Goal: Task Accomplishment & Management: Complete application form

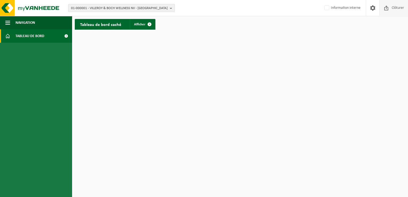
click at [392, 10] on span "Clôturer" at bounding box center [397, 8] width 15 height 16
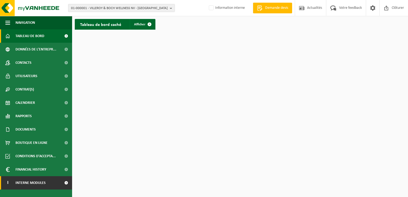
click at [66, 181] on span at bounding box center [66, 182] width 12 height 13
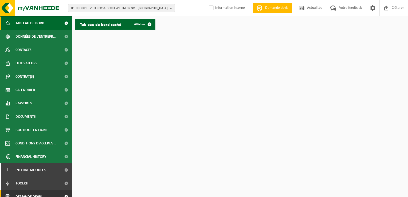
scroll to position [19, 0]
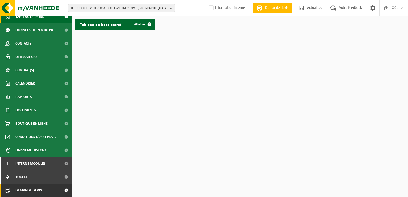
click at [61, 192] on span at bounding box center [66, 190] width 12 height 13
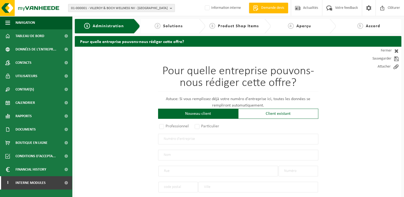
drag, startPoint x: 265, startPoint y: 115, endPoint x: 218, endPoint y: 123, distance: 47.8
click at [265, 115] on div "Client existant" at bounding box center [278, 114] width 80 height 10
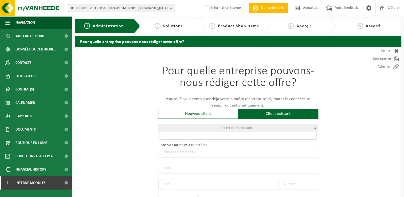
click at [209, 126] on span "Choisir client existant" at bounding box center [238, 127] width 160 height 7
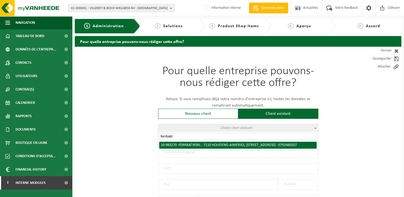
type input "ferrbatir"
radio input "true"
type input "0792.460.207"
type input "FERRBATIR SRL"
type input "RUE BALASSE"
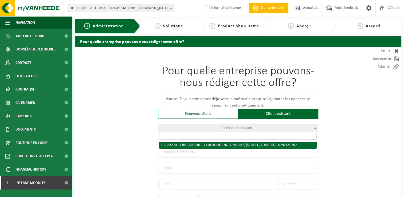
type input "138 / 2"
type input "7110"
type input "HOUDENG-AIMERIES"
type input "FERRBATIR SRL"
type input "RUE BALASSE"
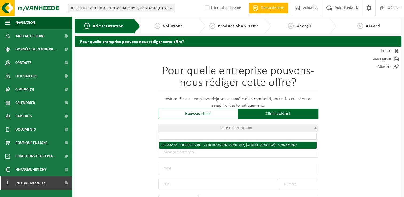
type input "138 / 2"
type input "7110"
type input "HOUDENG-AIMERIES"
select select "163119"
select select
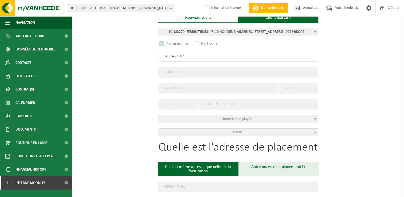
select select "D"
select select
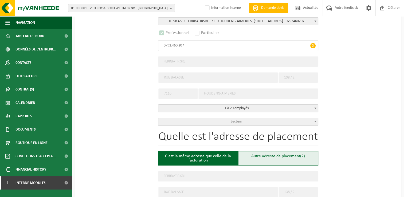
click at [266, 156] on div "Autre adresse de placement (2)" at bounding box center [278, 158] width 80 height 14
type input "Chantier -"
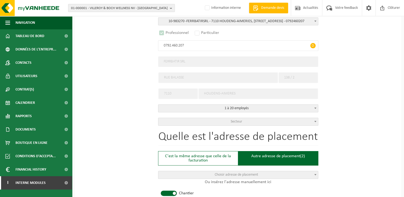
scroll to position [187, 0]
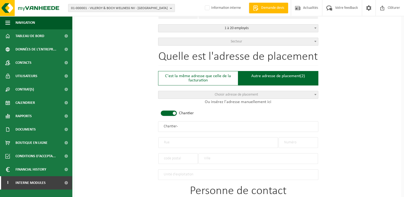
click at [178, 143] on input "text" at bounding box center [218, 142] width 120 height 11
type input "Zevenbronnenstraat"
type input "1653"
click at [183, 154] on input "text" at bounding box center [178, 158] width 40 height 11
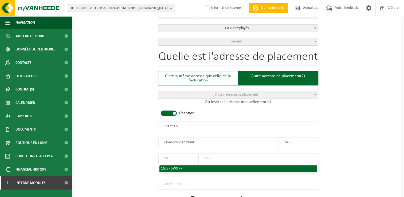
type input "1653"
click at [181, 167] on span "DWORP" at bounding box center [176, 169] width 12 height 4
type input "DWORP"
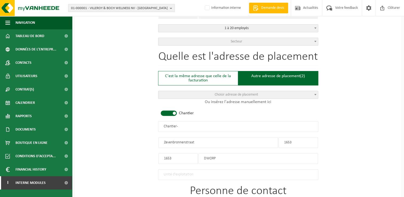
click at [298, 137] on input "1653" at bounding box center [299, 142] width 40 height 11
drag, startPoint x: 304, startPoint y: 140, endPoint x: 244, endPoint y: 140, distance: 60.1
click at [244, 140] on div "Quelle est l'adresse de placement C'est la même adresse que celle de la factura…" at bounding box center [238, 115] width 160 height 129
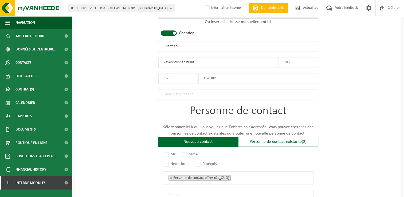
scroll to position [347, 0]
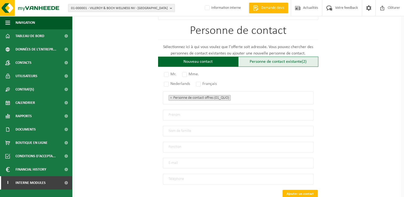
type input "103"
click at [263, 60] on div "Personne de contact existante (2)" at bounding box center [278, 62] width 80 height 10
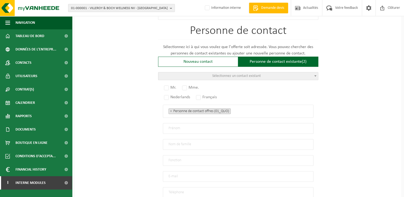
click at [244, 75] on span "Sélectionnez un contact existant" at bounding box center [236, 76] width 49 height 4
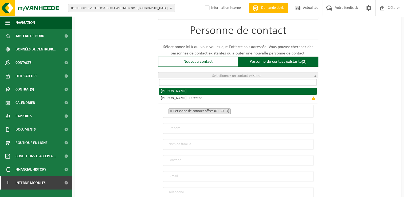
radio input "true"
select select "{"code":"10-983271","firstname":"NAZARIO","surname":"FERRANDINO","gender":"Unkn…"
type input "NAZARIO"
type input "FERRANDINO"
type input "ferrbatir@gmail.com"
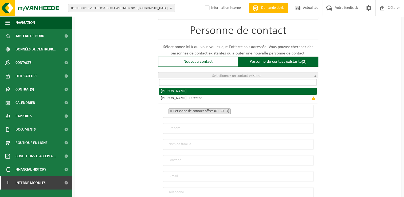
type input "+32493978708"
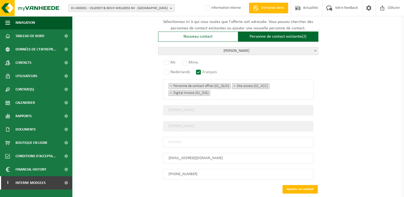
scroll to position [400, 0]
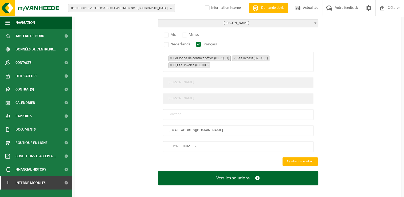
click at [203, 109] on input "text" at bounding box center [238, 114] width 151 height 11
type input "Manager"
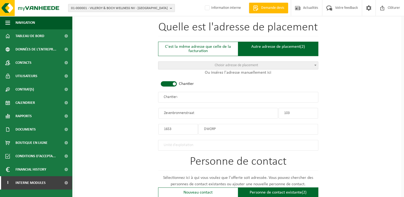
scroll to position [186, 0]
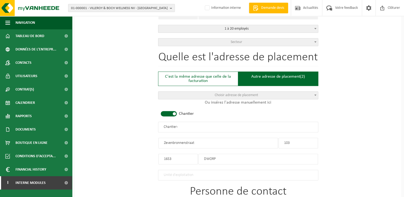
drag, startPoint x: 198, startPoint y: 124, endPoint x: 81, endPoint y: 126, distance: 117.8
click at [82, 131] on div "Pour quelle entreprise pouvons-nous rédiger cette offre? Astuce: Si vous rempli…" at bounding box center [238, 136] width 327 height 552
type input "f"
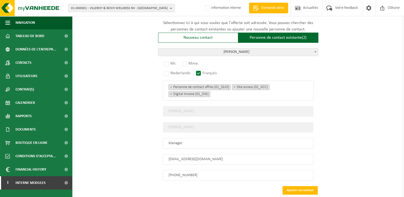
scroll to position [400, 0]
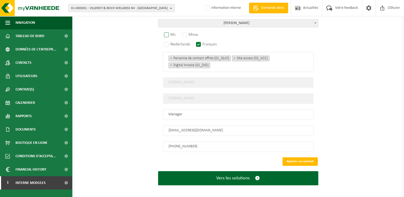
type input "FERRBATIR - DWORP"
click at [170, 33] on label "Mr." at bounding box center [170, 34] width 15 height 7
radio input "true"
click at [292, 157] on button "Ajouter un contact" at bounding box center [300, 161] width 35 height 9
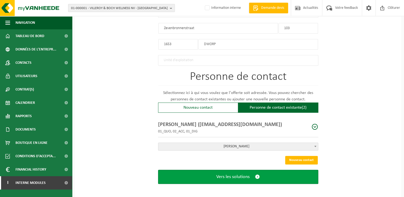
click at [269, 170] on button "Vers les solutions" at bounding box center [238, 177] width 160 height 14
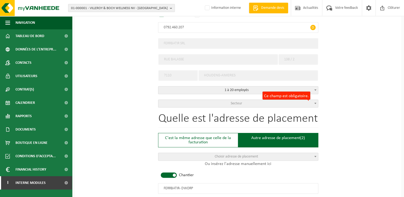
click at [254, 100] on span "Secteur" at bounding box center [238, 103] width 160 height 7
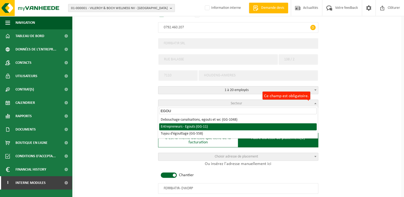
type input "EGOU"
select select "11"
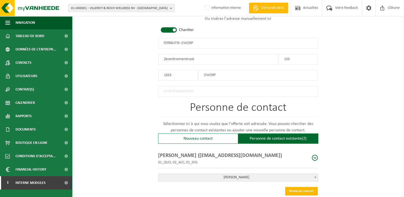
scroll to position [301, 0]
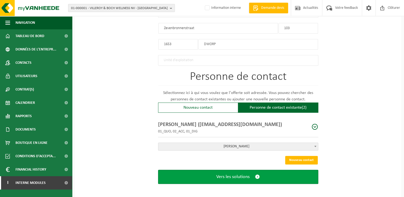
click at [296, 176] on button "Vers les solutions" at bounding box center [238, 177] width 160 height 14
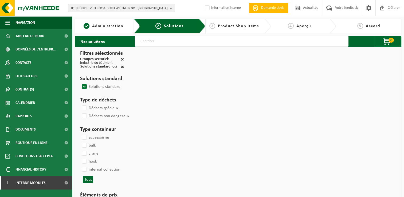
click at [157, 41] on input "text" at bounding box center [242, 41] width 214 height 11
type input "000291"
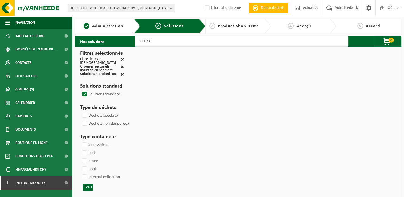
select select
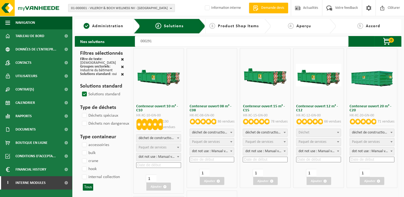
select select
select select "197"
select select
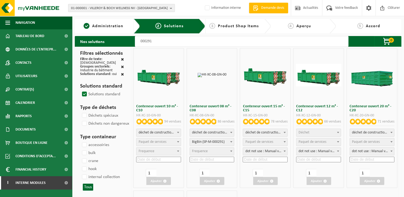
select select
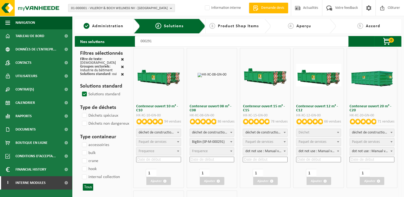
select select "197"
select select
select select "25"
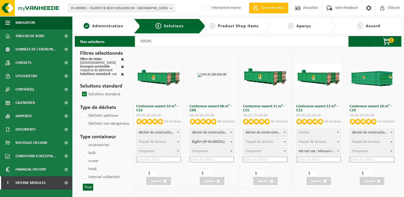
select select "197"
select select "25"
click at [260, 142] on span "Paquet de services" at bounding box center [259, 142] width 28 height 4
select select "197"
select select "25"
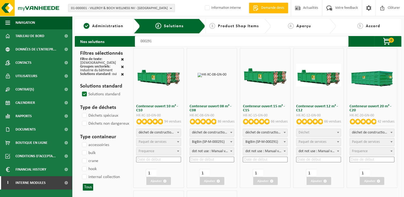
click at [258, 161] on input at bounding box center [265, 160] width 45 height 6
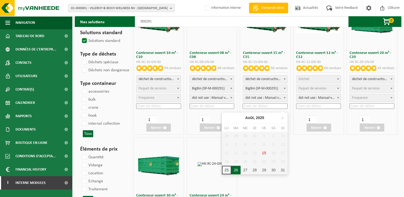
click at [235, 170] on div "26" at bounding box center [235, 170] width 9 height 9
type input "2025-08-26"
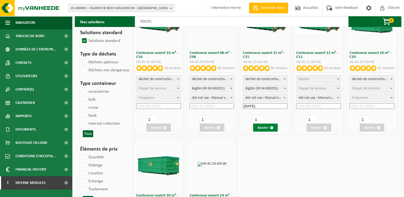
click at [263, 128] on button "Ajouter" at bounding box center [265, 128] width 25 height 8
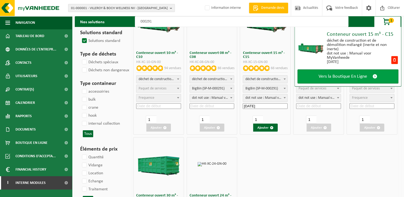
click at [334, 74] on span "Vers la Boutique En Ligne" at bounding box center [343, 77] width 49 height 6
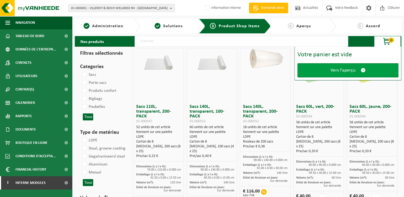
click at [346, 74] on link "Vers l'aperçu" at bounding box center [348, 70] width 101 height 14
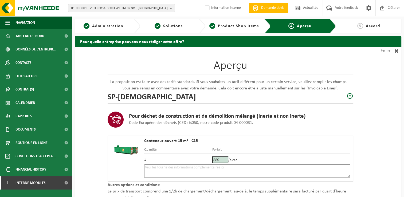
scroll to position [53, 0]
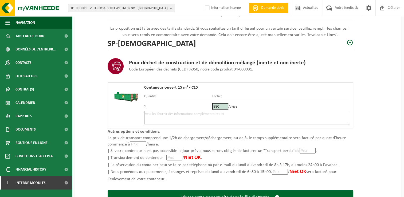
click at [182, 118] on textarea at bounding box center [247, 117] width 206 height 13
click at [213, 108] on input "880" at bounding box center [220, 106] width 16 height 7
click at [180, 116] on textarea "26/08 - TOUT VENANT -" at bounding box center [247, 117] width 206 height 13
paste textarea "493978708"
click at [181, 113] on textarea "26/08 - TOUT VENANT - 493978708" at bounding box center [247, 117] width 206 height 13
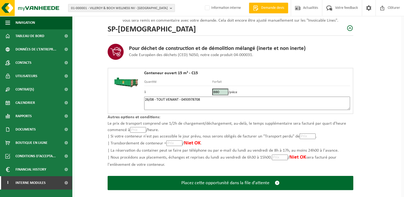
scroll to position [76, 0]
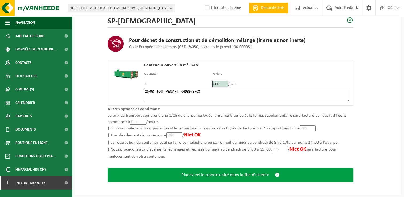
type textarea "26/08 - TOUT VENANT - 0493978708"
click at [218, 171] on button "Placez cette opportunité dans la file d'attente" at bounding box center [231, 175] width 246 height 14
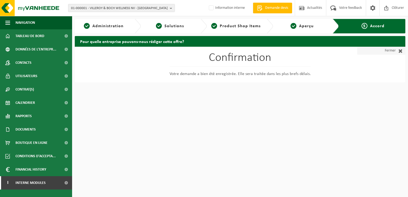
click at [388, 51] on link "Fermer" at bounding box center [381, 51] width 48 height 8
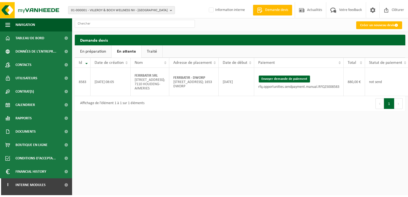
scroll to position [0, 14]
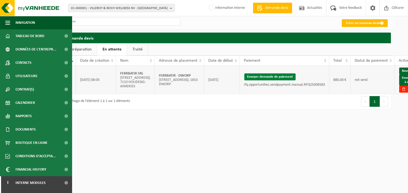
click at [260, 80] on button "Envoyer demande de paiement" at bounding box center [269, 76] width 51 height 7
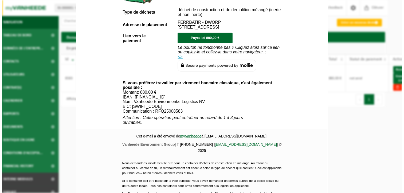
scroll to position [251, 0]
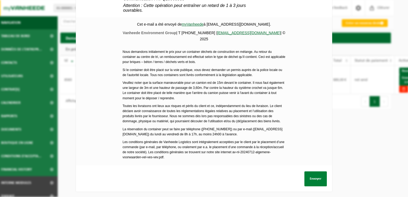
click at [306, 177] on button "Envoyer" at bounding box center [315, 178] width 22 height 15
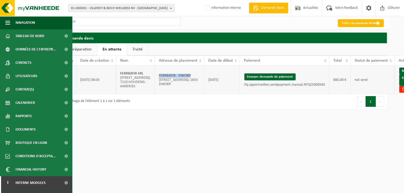
drag, startPoint x: 177, startPoint y: 81, endPoint x: 145, endPoint y: 81, distance: 32.3
click at [155, 81] on td "FERRBATIR - DWORP Zevenbronnenstraat 103; 1653 DWORP" at bounding box center [179, 80] width 49 height 28
copy strong "FERRBATIR - DWORP"
click at [399, 85] on link "Envoyer à AX" at bounding box center [407, 80] width 17 height 11
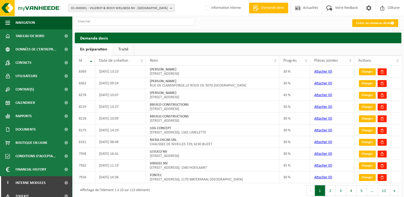
click at [89, 7] on span "01-000001 - VILLEROY & BOCH WELLNESS NV - [GEOGRAPHIC_DATA]" at bounding box center [119, 8] width 97 height 8
type input "[PERSON_NAME]"
click at [114, 7] on span "01-000001 - VILLEROY & BOCH WELLNESS NV - [GEOGRAPHIC_DATA]" at bounding box center [119, 8] width 97 height 8
click at [79, 18] on input "MAMKOS" at bounding box center [121, 16] width 104 height 7
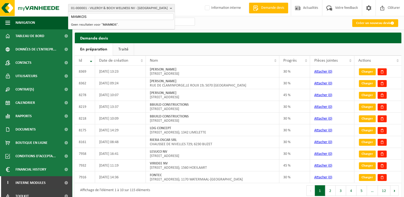
type input "MAMKOS"
click at [89, 18] on input "MAMKOS" at bounding box center [121, 16] width 104 height 7
click at [91, 10] on span "01-000001 - VILLEROY & BOCH WELLNESS NV - [GEOGRAPHIC_DATA]" at bounding box center [119, 8] width 97 height 8
click at [87, 9] on span "01-000001 - VILLEROY & BOCH WELLNESS NV - [GEOGRAPHIC_DATA]" at bounding box center [119, 8] width 97 height 8
click at [79, 17] on input "MAMKOS" at bounding box center [121, 16] width 104 height 7
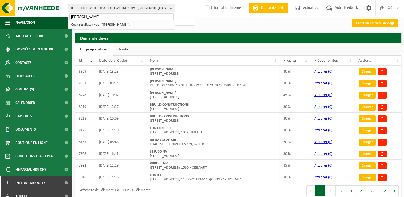
click at [106, 19] on input "[PERSON_NAME]" at bounding box center [121, 16] width 104 height 7
click at [72, 17] on input "[PERSON_NAME]" at bounding box center [121, 16] width 104 height 7
drag, startPoint x: 105, startPoint y: 14, endPoint x: 11, endPoint y: 14, distance: 93.2
click at [11, 14] on div "01-000001 - VILLEROY & BOCH WELLNESS NV - ROESELARE [PERSON_NAME] 01-000001 - V…" at bounding box center [202, 8] width 404 height 16
click at [78, 8] on span "01-000001 - VILLEROY & BOCH WELLNESS NV - [GEOGRAPHIC_DATA]" at bounding box center [119, 8] width 97 height 8
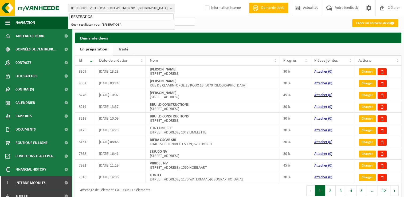
type input "EFSTRATIOS"
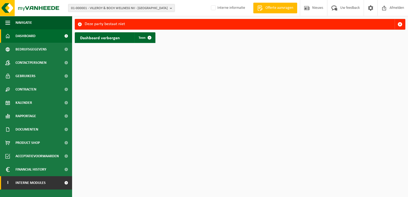
click at [62, 182] on span at bounding box center [66, 182] width 12 height 13
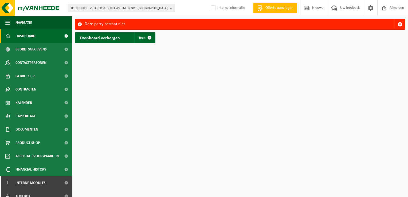
scroll to position [19, 0]
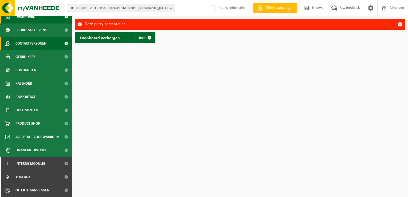
click at [41, 42] on span "Contactpersonen" at bounding box center [30, 43] width 31 height 13
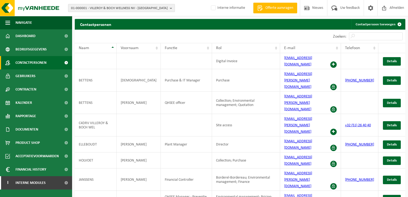
click at [116, 9] on span "01-000001 - VILLEROY & BOCH WELLNESS NV - [GEOGRAPHIC_DATA]" at bounding box center [119, 8] width 97 height 8
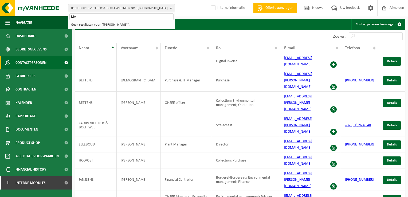
type input "M"
click at [93, 17] on input "text" at bounding box center [121, 16] width 104 height 7
type input "[PERSON_NAME]"
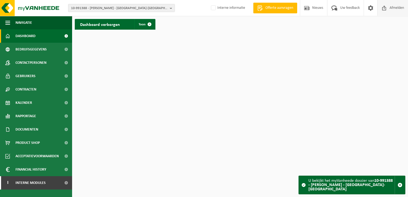
click at [388, 8] on span "Afmelden" at bounding box center [396, 8] width 17 height 16
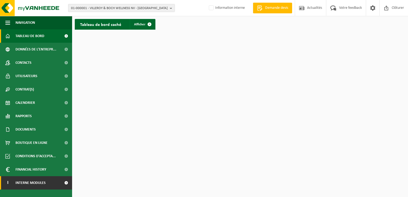
click at [46, 182] on link "I Interne modules" at bounding box center [36, 182] width 72 height 13
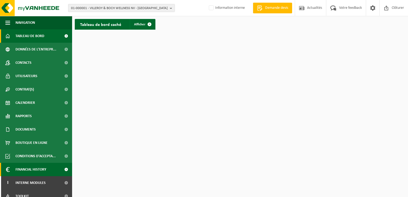
scroll to position [19, 0]
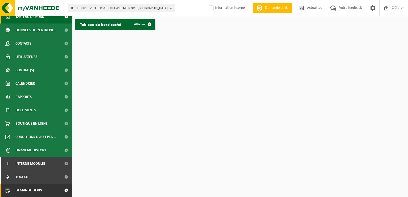
click at [54, 190] on link "Demande devis" at bounding box center [36, 190] width 72 height 13
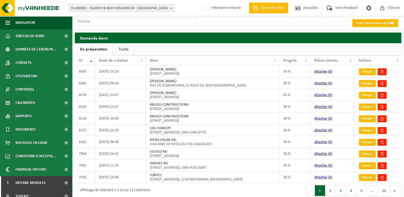
click at [376, 20] on link "Créer un nouveau devis" at bounding box center [375, 23] width 46 height 8
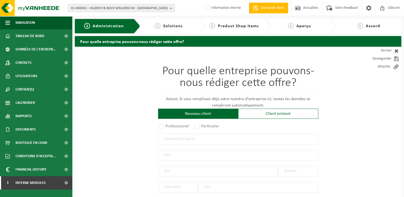
click at [187, 137] on input "text" at bounding box center [238, 139] width 160 height 11
type input "0785915576"
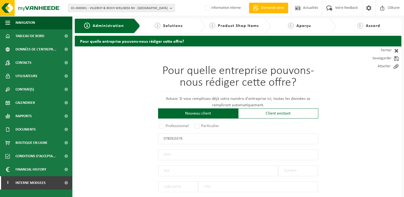
radio input "false"
select select
type input "NICU A.M CONSTRUCT BV"
type input "GALGSTRAAT"
type input "273"
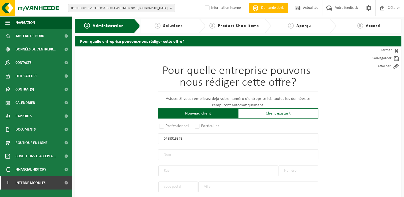
type input "1600"
type input "SINT-PIETERS-LEEUW"
type input "2331151411"
radio input "true"
select select "149752"
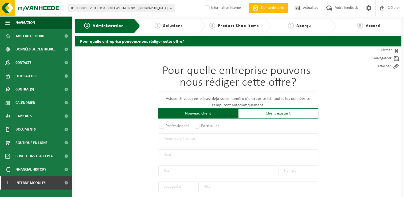
type input "0785.915.576"
type input "[MEDICAL_DATA] A.M CONSTRUCT BV"
type input "OUDESMIDSESTRAAT"
type input "20"
type input "1700"
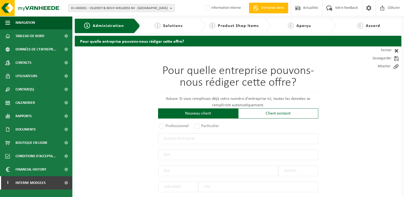
type input "DILBEEK"
type input "OUDESMIDSESTRAAT"
type input "20"
type input "1700"
type input "DILBEEK"
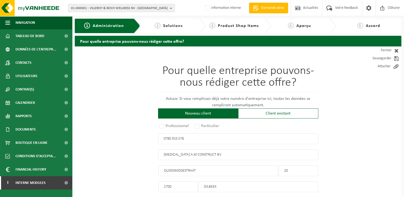
scroll to position [53, 0]
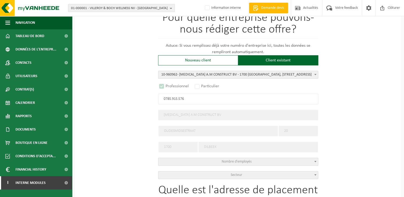
select select "D"
type input "0785.915.576"
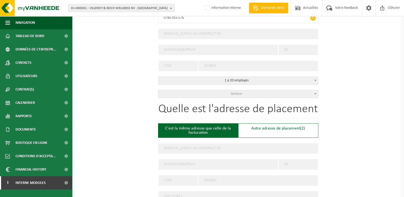
scroll to position [187, 0]
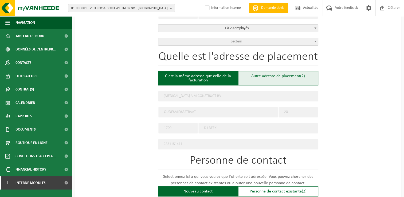
click at [285, 77] on div "Autre adresse de placement (2)" at bounding box center [278, 78] width 80 height 14
type input "Chantier -"
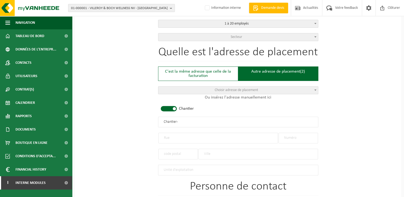
scroll to position [240, 0]
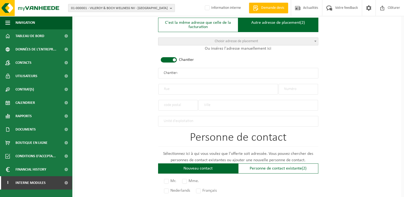
click at [166, 95] on div at bounding box center [178, 103] width 40 height 16
click at [168, 92] on input "text" at bounding box center [218, 89] width 120 height 11
type input "Avenue des mesanges"
type input "29A"
click at [224, 109] on div "Quelle est l'adresse de placement C'est la même adresse que celle de la factura…" at bounding box center [238, 62] width 160 height 129
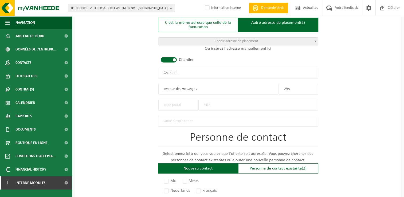
click at [224, 105] on input "text" at bounding box center [258, 105] width 120 height 11
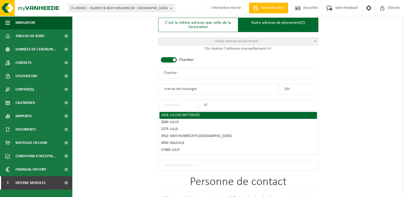
type input "lill"
click at [198, 113] on span "LILLOIS-WITTERZÉE" at bounding box center [185, 115] width 30 height 4
type input "1428"
type input "LILLOIS-WITTERZÉE"
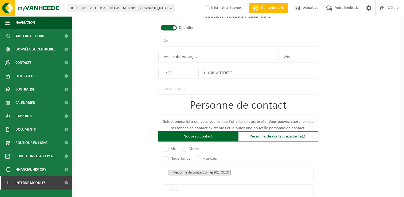
scroll to position [320, 0]
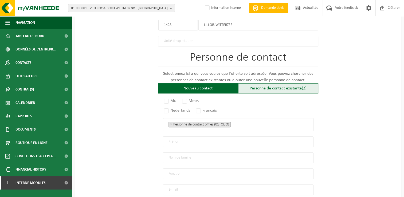
click at [273, 89] on div "Personne de contact existante (2)" at bounding box center [278, 88] width 80 height 10
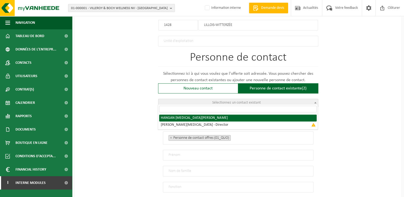
click at [204, 99] on span "Sélectionnez un contact existant" at bounding box center [238, 102] width 160 height 7
radio input "true"
select select "{"code":"10-960963","firstname":"NICU-DANIEL","surname":"HANGAN","gender":"Unkn…"
type input "NICU-DANIEL"
type input "HANGAN"
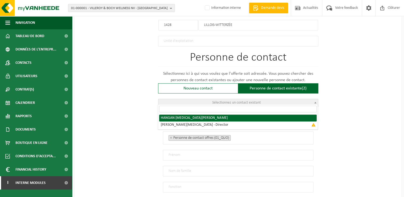
type input "nicu.am@yahoo.com"
type input "+32 486/937421"
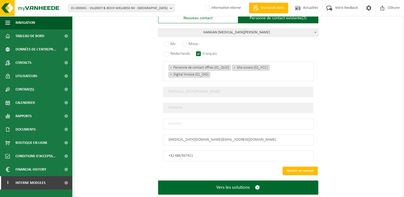
scroll to position [400, 0]
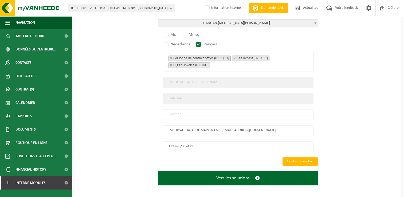
drag, startPoint x: 194, startPoint y: 109, endPoint x: 191, endPoint y: 113, distance: 4.6
click at [194, 109] on input "text" at bounding box center [238, 114] width 151 height 11
type input "Manager"
click at [170, 33] on label "Mr." at bounding box center [170, 34] width 15 height 7
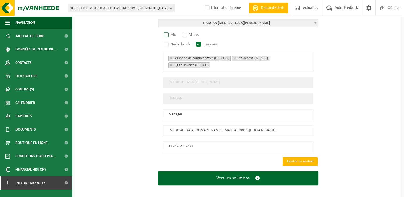
radio input "true"
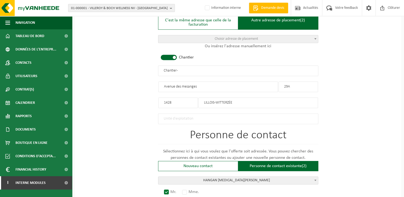
scroll to position [240, 0]
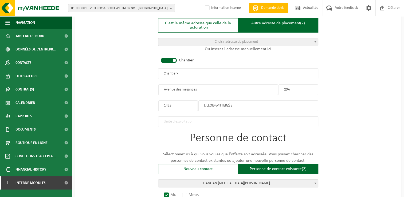
drag, startPoint x: 195, startPoint y: 73, endPoint x: 136, endPoint y: 71, distance: 59.9
click at [136, 71] on div "Pour quelle entreprise pouvons-nous rédiger cette offre? Astuce: Si vous rempli…" at bounding box center [238, 83] width 327 height 552
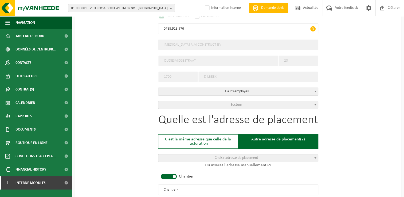
scroll to position [133, 0]
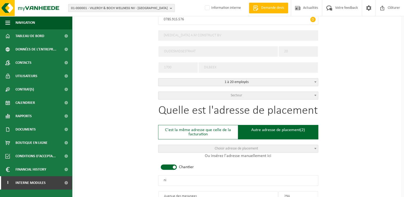
type input "n"
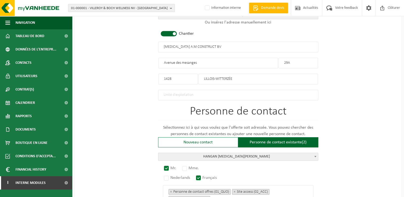
scroll to position [240, 0]
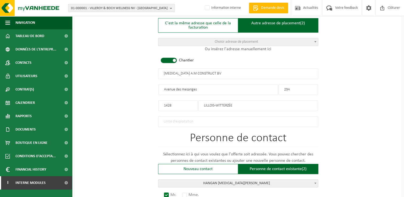
type input "[MEDICAL_DATA] A.M CONSTRUCT BV"
click at [302, 87] on input "29A" at bounding box center [299, 89] width 40 height 11
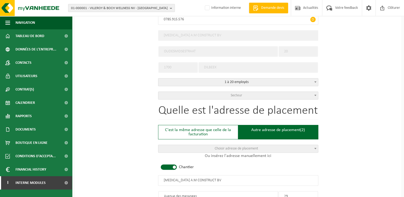
scroll to position [80, 0]
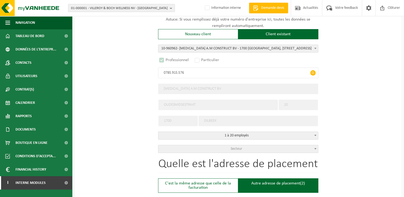
type input "29"
click at [255, 150] on span "Secteur" at bounding box center [238, 148] width 160 height 7
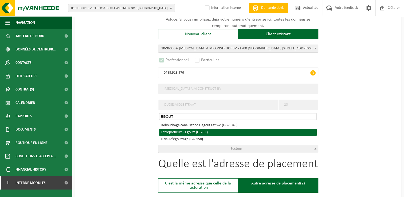
type input "EGOUT"
select select "11"
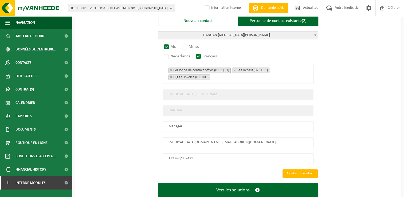
scroll to position [400, 0]
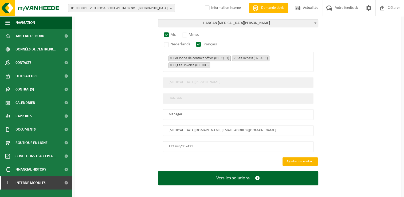
click at [301, 157] on button "Ajouter un contact" at bounding box center [300, 161] width 35 height 9
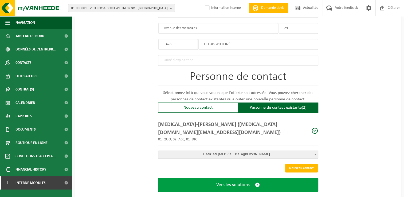
click at [253, 178] on button "Vers les solutions" at bounding box center [238, 185] width 160 height 14
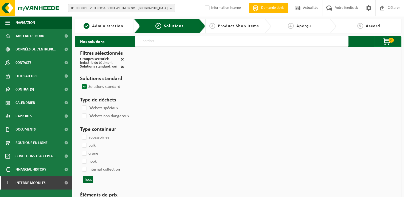
click at [147, 42] on input "text" at bounding box center [242, 41] width 214 height 11
type input "000291"
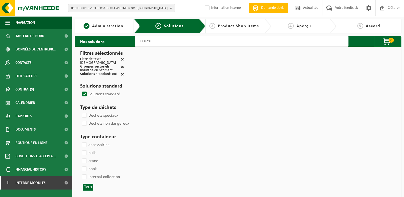
select select
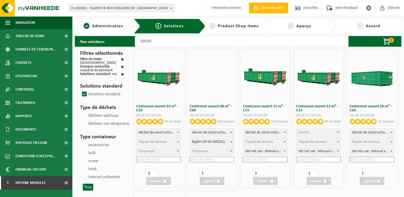
select select
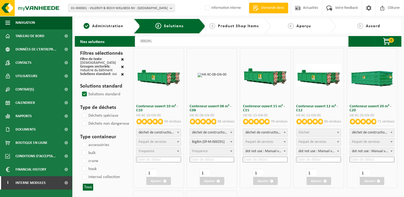
select select
select select "197"
select select
select select "25"
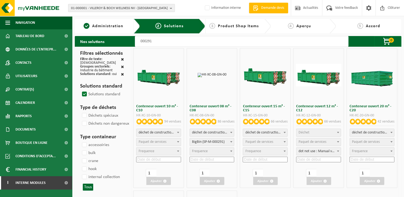
select select "25"
select select "197"
select select "25"
click at [209, 150] on span "dot not use : Manual voor MyVanheede" at bounding box center [212, 151] width 44 height 7
click at [215, 161] on input at bounding box center [212, 160] width 45 height 6
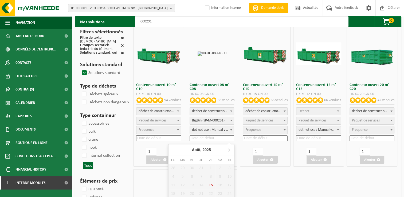
scroll to position [53, 0]
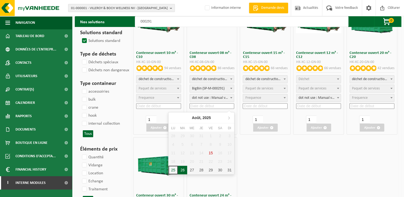
click at [183, 171] on div "26" at bounding box center [182, 170] width 9 height 9
type input "2025-08-26"
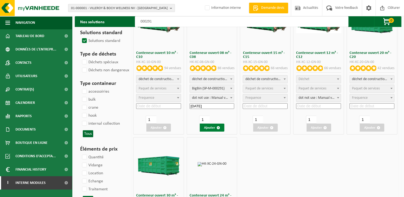
click at [217, 129] on span "button" at bounding box center [218, 127] width 3 height 3
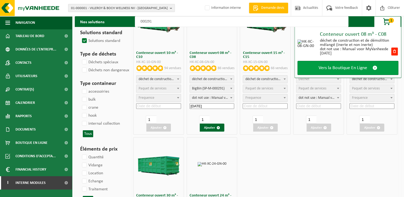
click at [354, 68] on span "Vers la Boutique En Ligne" at bounding box center [343, 68] width 49 height 6
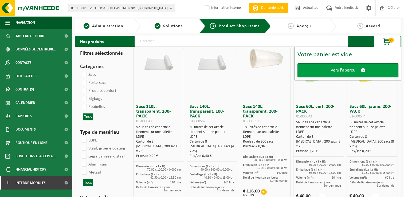
click at [347, 72] on span "Vers l'aperçu" at bounding box center [343, 71] width 25 height 6
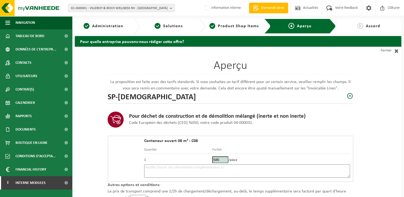
click at [171, 166] on textarea at bounding box center [247, 171] width 206 height 13
click at [209, 167] on textarea "Placement 26/08 -" at bounding box center [247, 171] width 206 height 13
paste textarea "486937421"
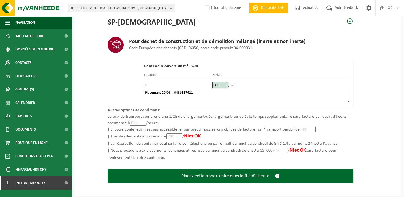
scroll to position [76, 0]
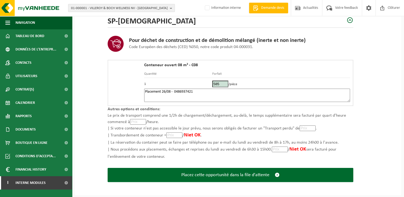
drag, startPoint x: 216, startPoint y: 177, endPoint x: 221, endPoint y: 143, distance: 34.6
click at [221, 143] on form "Aperçu La proposition est faite avec des tarifs standards. Si vous souhaitez un…" at bounding box center [231, 83] width 246 height 225
click at [209, 93] on textarea "Placement 26/08 - 0486937421" at bounding box center [247, 95] width 206 height 13
click at [173, 91] on textarea "Placement 26/08 - 0486937421" at bounding box center [247, 95] width 206 height 13
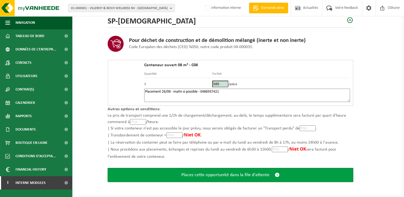
type textarea "Placement 26/08 - matin si possible - 0486937421"
click at [224, 169] on button "Placez cette opportunité dans la file d'attente" at bounding box center [231, 175] width 246 height 14
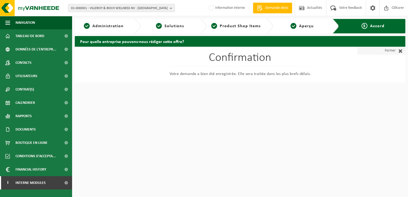
click at [398, 51] on span at bounding box center [399, 50] width 7 height 5
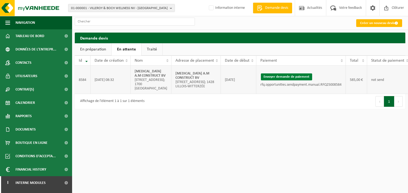
click at [293, 77] on button "Envoyer demande de paiement" at bounding box center [286, 76] width 51 height 7
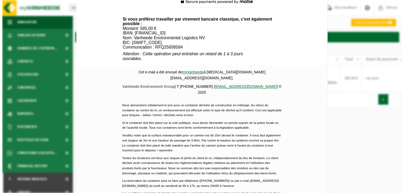
scroll to position [240, 0]
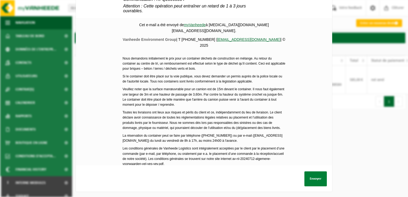
click at [320, 172] on button "Envoyer" at bounding box center [315, 178] width 22 height 15
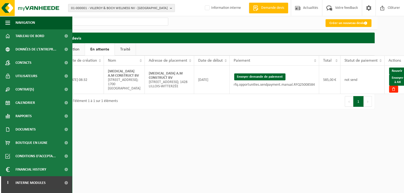
scroll to position [0, 33]
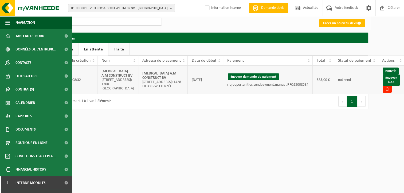
click at [183, 74] on td "NICU A.M CONSTRUCT BV Avenue des mesanges 29; 1428 LILLOIS-WITTERZÉE" at bounding box center [162, 80] width 49 height 28
drag, startPoint x: 183, startPoint y: 75, endPoint x: 139, endPoint y: 76, distance: 43.3
click at [139, 76] on td "NICU A.M CONSTRUCT BV Avenue des mesanges 29; 1428 LILLOIS-WITTERZÉE" at bounding box center [162, 80] width 49 height 28
copy strong "[MEDICAL_DATA] A.M CONSTRUCT BV"
click at [391, 81] on link "Envoyer à AX" at bounding box center [391, 80] width 17 height 11
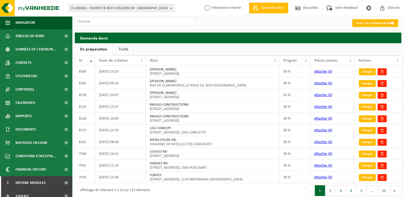
click at [218, 9] on label "Information interne" at bounding box center [222, 8] width 37 height 8
click at [203, 0] on input "Information interne" at bounding box center [203, 0] width 0 height 0
checkbox input "true"
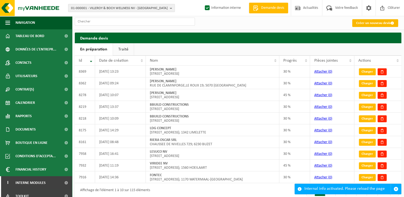
click at [362, 24] on link "Créer un nouveau devis" at bounding box center [375, 23] width 46 height 8
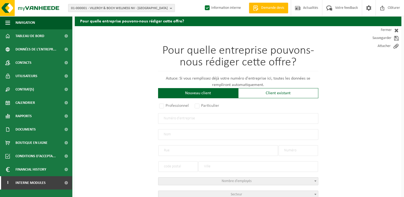
scroll to position [53, 0]
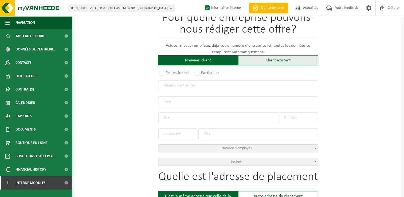
click at [268, 60] on div "Client existant" at bounding box center [278, 60] width 80 height 10
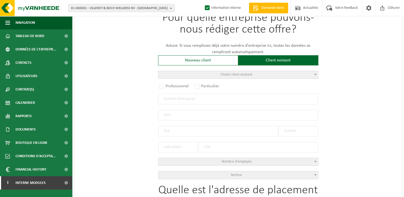
click at [213, 73] on span "Choisir client existant" at bounding box center [238, 74] width 160 height 7
click at [192, 86] on input "search" at bounding box center [238, 83] width 158 height 7
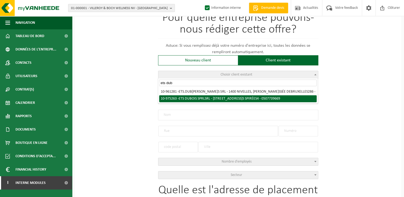
type input "ets dub"
radio input "true"
type input "0507.739.669"
type input "ETS DUBOIS SPRL SRL"
type input "[GEOGRAPHIC_DATA]"
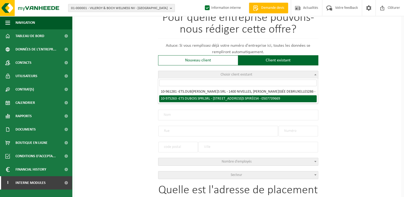
type input "4"
type input "1300"
type input "WAVRE"
type input "ETS DUBOIS SPRL SRL"
type input "AVENUE DES SPIRÉES"
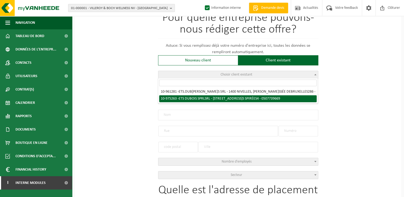
type input "4"
type input "1300"
type input "WAVRE"
select select "158112"
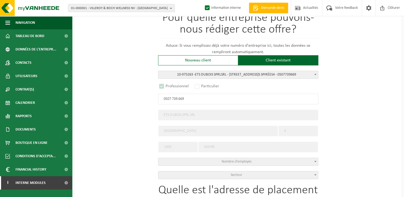
select select
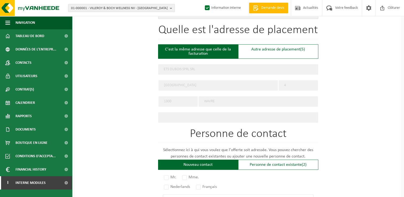
select select "D"
select select
click at [263, 44] on div "Autre adresse de placement (5)" at bounding box center [278, 51] width 80 height 14
type input "Chantier -"
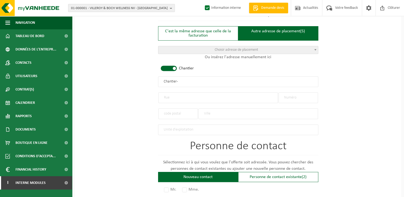
scroll to position [240, 0]
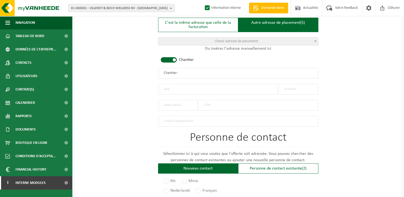
click at [170, 86] on input "text" at bounding box center [218, 89] width 120 height 11
type input "Rue du palier"
type input "4"
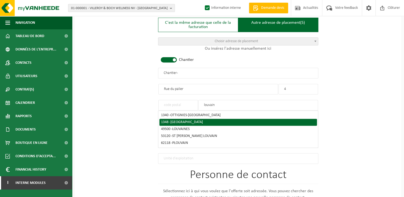
type input "louvain"
click at [185, 122] on span "LOUVAIN-LA-NEUVE" at bounding box center [186, 122] width 33 height 4
type input "1348"
type input "LOUVAIN-LA-NEUVE"
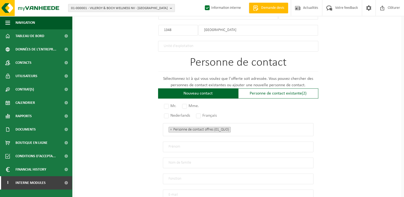
scroll to position [347, 0]
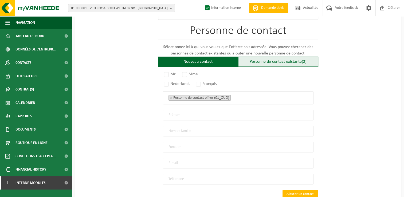
drag, startPoint x: 273, startPoint y: 60, endPoint x: 271, endPoint y: 63, distance: 3.2
click at [273, 60] on div "Personne de contact existante (2)" at bounding box center [278, 62] width 80 height 10
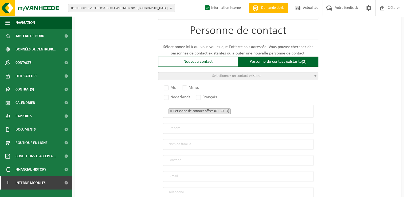
click at [218, 74] on span "Sélectionnez un contact existant" at bounding box center [236, 76] width 49 height 4
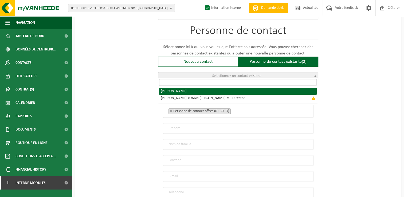
radio input "true"
select select "{"code":"10-975264","firstname":"YOANN","surname":"DUBOIS","gender":"Unknown","…"
type input "YOANN"
type input "DUBOIS"
type input "dubois.yoann@hotmail.com"
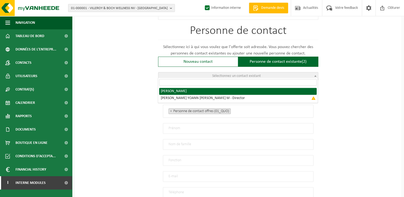
type input "+32 475569376"
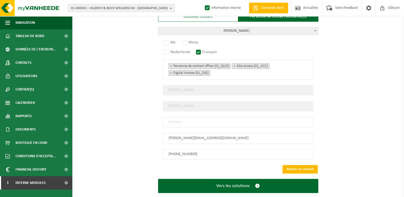
scroll to position [400, 0]
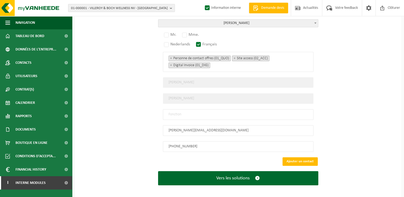
click at [189, 111] on input "text" at bounding box center [238, 114] width 151 height 11
type input "Manager"
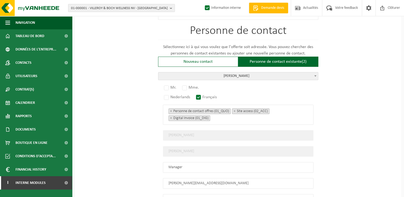
scroll to position [347, 0]
click at [172, 84] on label "Mr." at bounding box center [170, 87] width 15 height 7
radio input "true"
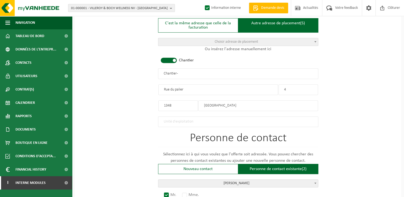
scroll to position [133, 0]
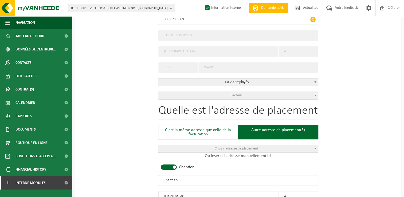
click at [212, 93] on span "Secteur" at bounding box center [238, 95] width 160 height 7
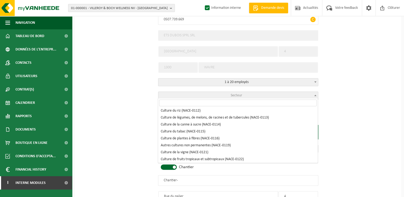
scroll to position [0, 0]
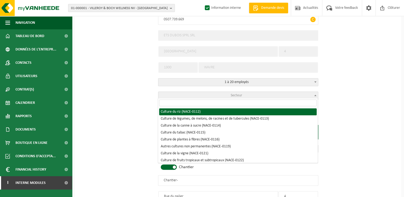
click at [181, 105] on input "search" at bounding box center [238, 103] width 158 height 7
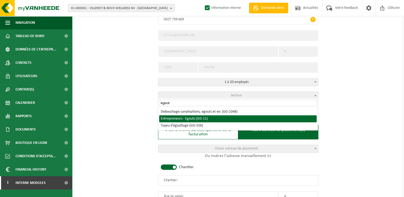
type input "egout"
select select "11"
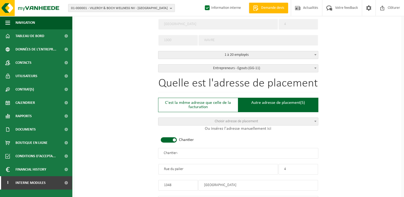
scroll to position [267, 0]
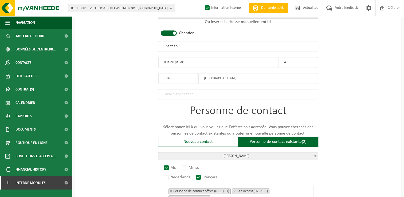
drag, startPoint x: 190, startPoint y: 44, endPoint x: 142, endPoint y: 44, distance: 48.1
click at [149, 44] on div "Pour quelle entreprise pouvons-nous rédiger cette offre? Astuce: Si vous rempli…" at bounding box center [238, 56] width 327 height 552
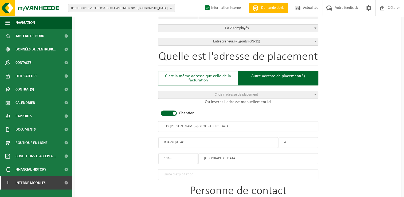
click at [182, 124] on input "ETS [PERSON_NAME] - [GEOGRAPHIC_DATA]" at bounding box center [238, 126] width 160 height 11
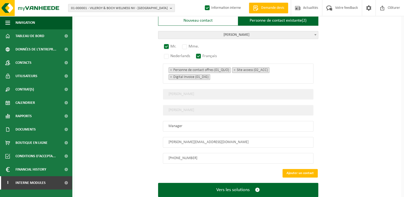
scroll to position [400, 0]
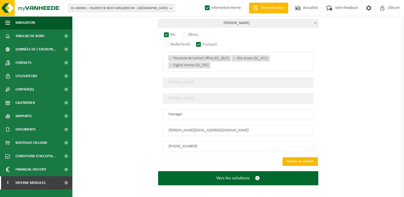
type input "ETS DUBOIS - LOUVAIN-LA-NEUVE"
click at [293, 157] on button "Ajouter un contact" at bounding box center [300, 161] width 35 height 9
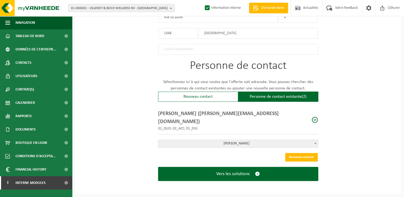
scroll to position [301, 0]
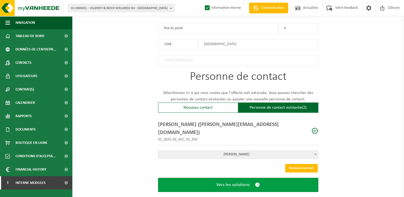
click at [219, 178] on button "Vers les solutions" at bounding box center [238, 185] width 160 height 14
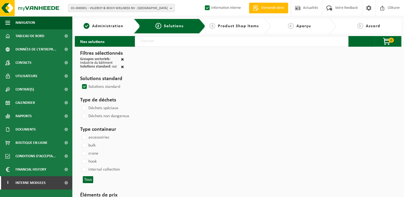
click at [150, 43] on input "text" at bounding box center [242, 41] width 214 height 11
type input "000291"
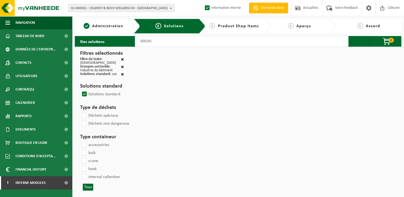
select select
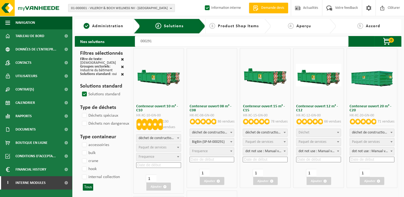
select select
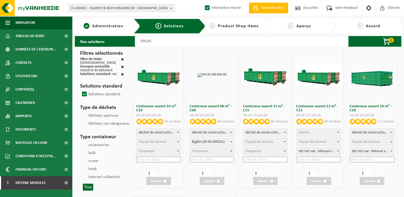
select select
select select "197"
select select
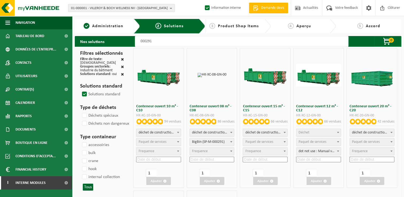
select select
select select "25"
select select "197"
select select "25"
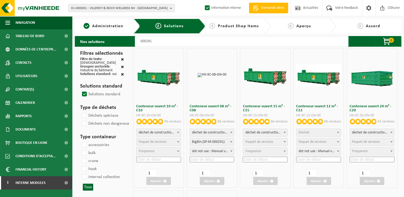
click at [302, 133] on span "Déchet" at bounding box center [304, 133] width 11 height 4
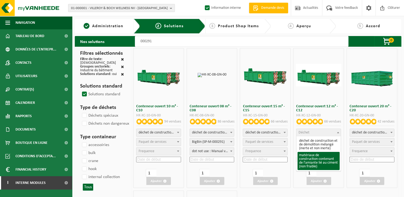
select select "23"
select select
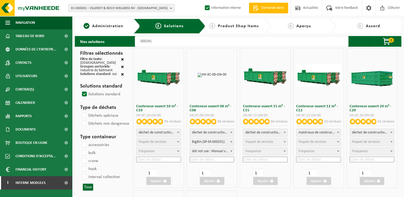
select select "197"
select select "25"
click at [310, 158] on input at bounding box center [318, 160] width 45 height 6
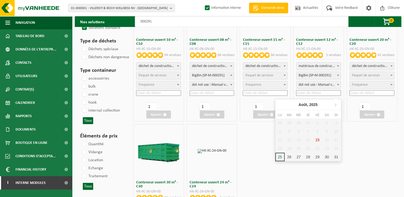
scroll to position [80, 0]
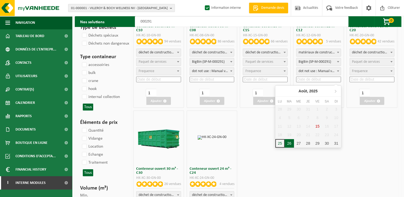
click at [289, 144] on div "26" at bounding box center [289, 143] width 9 height 9
type input "2025-08-26"
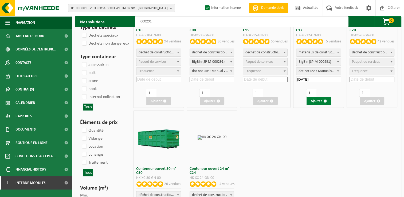
click at [322, 101] on button "Ajouter" at bounding box center [319, 101] width 25 height 8
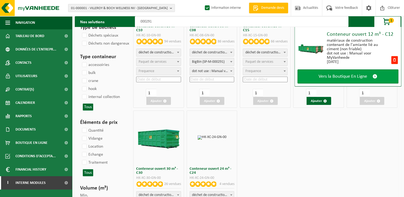
click at [334, 77] on span "Vers la Boutique En Ligne" at bounding box center [343, 77] width 49 height 6
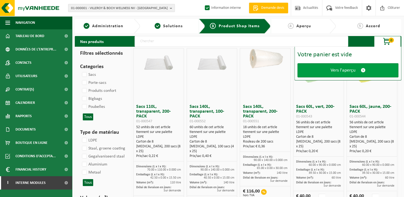
click at [338, 71] on span "Vers l'aperçu" at bounding box center [343, 71] width 25 height 6
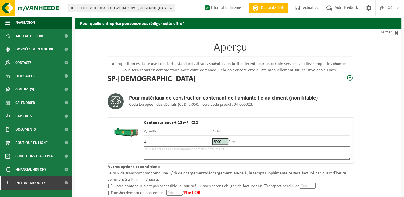
scroll to position [27, 0]
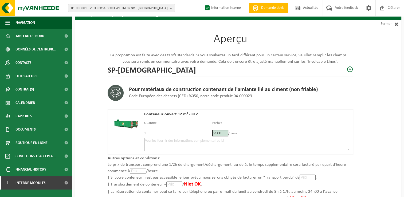
click at [166, 140] on textarea at bounding box center [247, 144] width 206 height 13
drag, startPoint x: 163, startPoint y: 140, endPoint x: 90, endPoint y: 143, distance: 73.8
click at [90, 143] on div "Aperçu La proposition est faite avec des tarifs standards. Si vous souhaitez un…" at bounding box center [238, 132] width 327 height 225
click at [187, 144] on textarea "Placement 26/06 -" at bounding box center [247, 144] width 206 height 13
click at [202, 138] on textarea "Placement 26/06 - +BIG BAG ! -" at bounding box center [247, 144] width 206 height 13
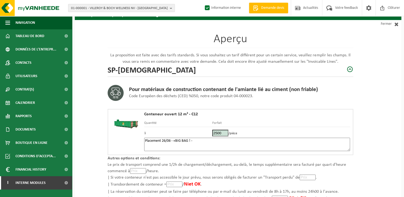
paste textarea "475569376"
drag, startPoint x: 192, startPoint y: 142, endPoint x: 241, endPoint y: 141, distance: 49.1
click at [192, 141] on textarea "Placement 26/06 - +BIG BAG ! - 475569376" at bounding box center [247, 144] width 206 height 13
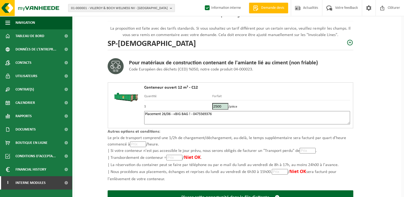
scroll to position [76, 0]
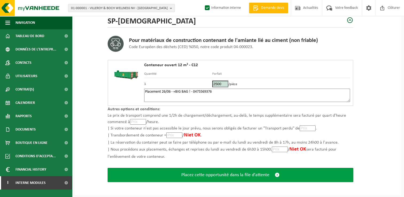
type textarea "Placement 26/06 - +BIG BAG ! - 0475569376"
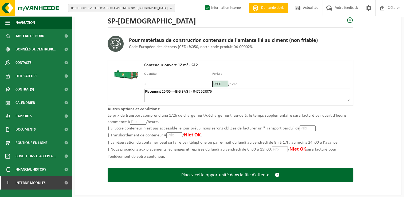
drag, startPoint x: 205, startPoint y: 173, endPoint x: 275, endPoint y: 79, distance: 117.5
click at [271, 79] on form "Aperçu La proposition est faite avec des tarifs standards. Si vous souhaitez un…" at bounding box center [231, 83] width 246 height 225
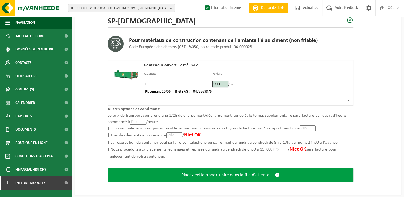
click at [223, 174] on span "Placez cette opportunité dans la file d'attente" at bounding box center [225, 175] width 88 height 6
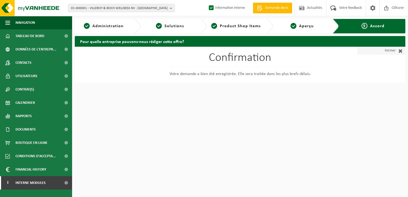
click at [386, 51] on link "Fermer" at bounding box center [381, 51] width 48 height 8
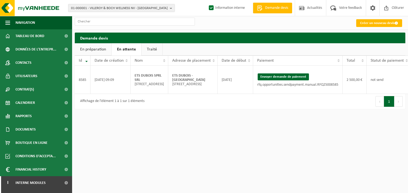
click at [118, 49] on link "En attente" at bounding box center [127, 49] width 30 height 12
drag, startPoint x: 176, startPoint y: 87, endPoint x: 154, endPoint y: 80, distance: 23.1
click at [168, 80] on td "ETS DUBOIS - LOUVAIN-LA-NEUVE Rue du palier 4; 1348 LOUVAIN-LA-NEUVE" at bounding box center [192, 80] width 49 height 28
drag, startPoint x: 154, startPoint y: 80, endPoint x: 158, endPoint y: 80, distance: 4.5
click at [172, 80] on strong "ETS [PERSON_NAME] - [GEOGRAPHIC_DATA]" at bounding box center [188, 78] width 33 height 8
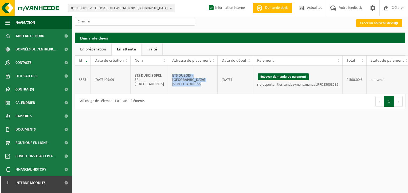
click at [174, 87] on td "ETS DUBOIS - LOUVAIN-LA-NEUVE Rue du palier 4; 1348 LOUVAIN-LA-NEUVE" at bounding box center [192, 80] width 49 height 28
drag, startPoint x: 174, startPoint y: 84, endPoint x: 154, endPoint y: 80, distance: 21.1
click at [168, 80] on td "ETS DUBOIS - LOUVAIN-LA-NEUVE Rue du palier 4; 1348 LOUVAIN-LA-NEUVE" at bounding box center [192, 80] width 49 height 28
copy strong "ETS [PERSON_NAME] - [GEOGRAPHIC_DATA]"
drag, startPoint x: 264, startPoint y: 83, endPoint x: 226, endPoint y: 27, distance: 68.1
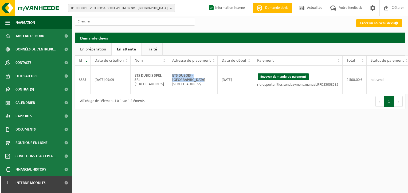
click at [264, 80] on button "Envoyer demande de paiement" at bounding box center [283, 76] width 51 height 7
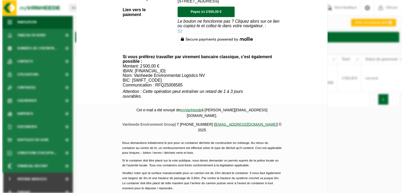
scroll to position [251, 0]
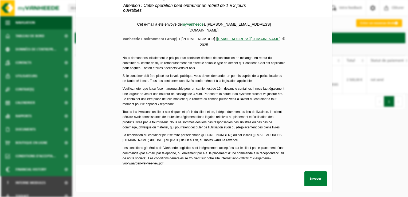
click at [317, 176] on button "Envoyer" at bounding box center [315, 178] width 22 height 15
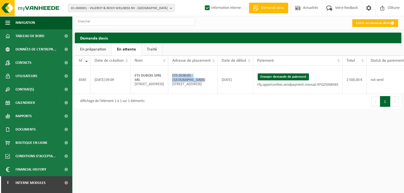
scroll to position [0, 17]
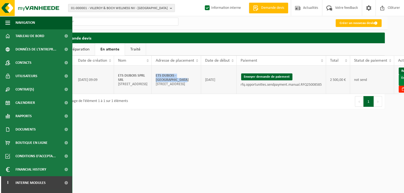
click at [399, 86] on link "Envoyer à AX" at bounding box center [407, 80] width 17 height 11
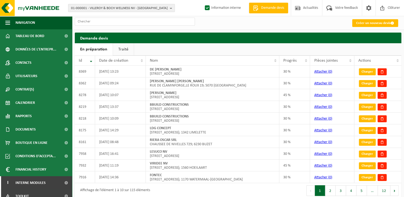
click at [124, 50] on link "Traité" at bounding box center [123, 49] width 21 height 12
